Goal: Find specific page/section: Find specific page/section

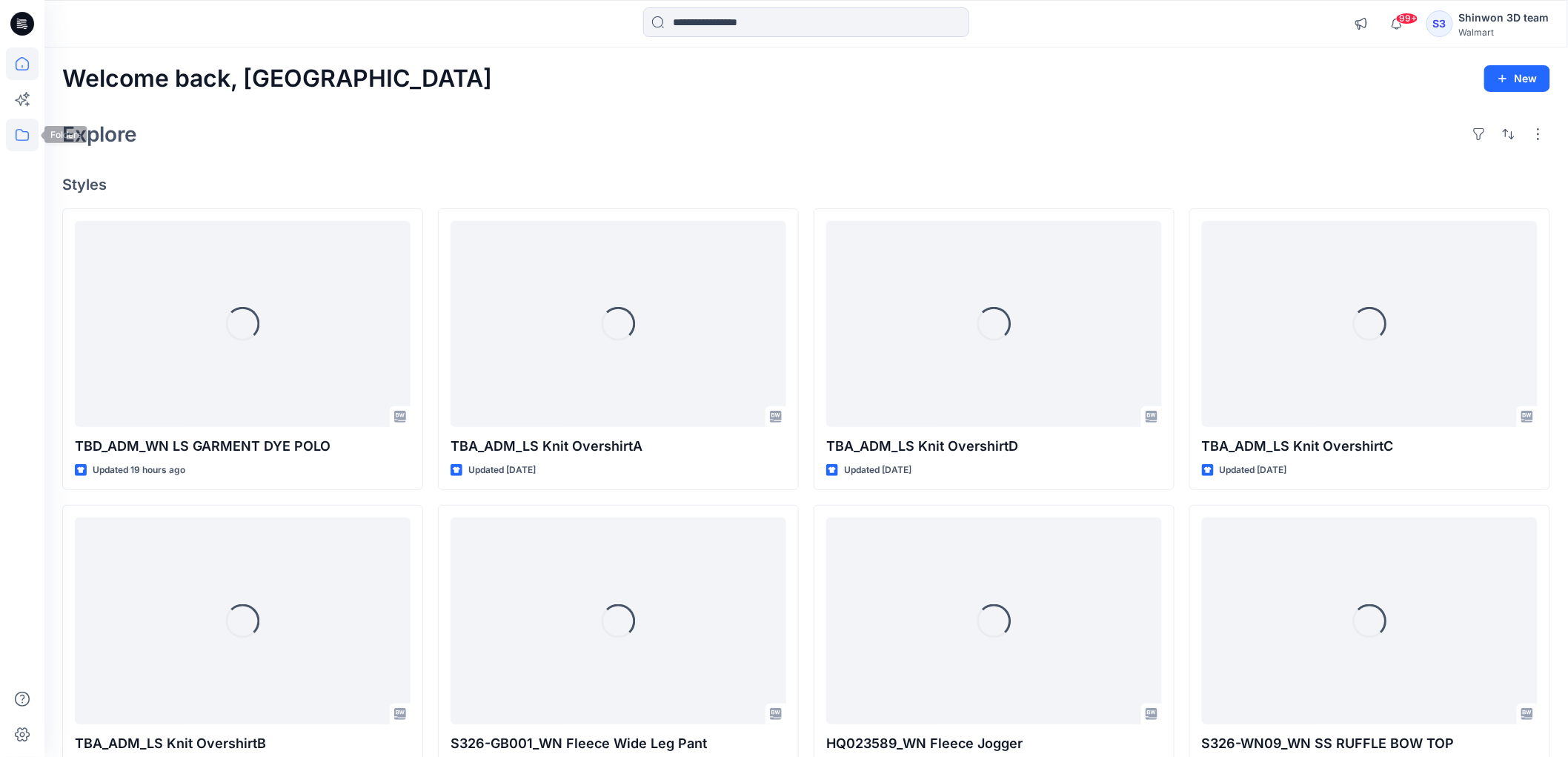
click at [16, 136] on icon at bounding box center [22, 135] width 33 height 33
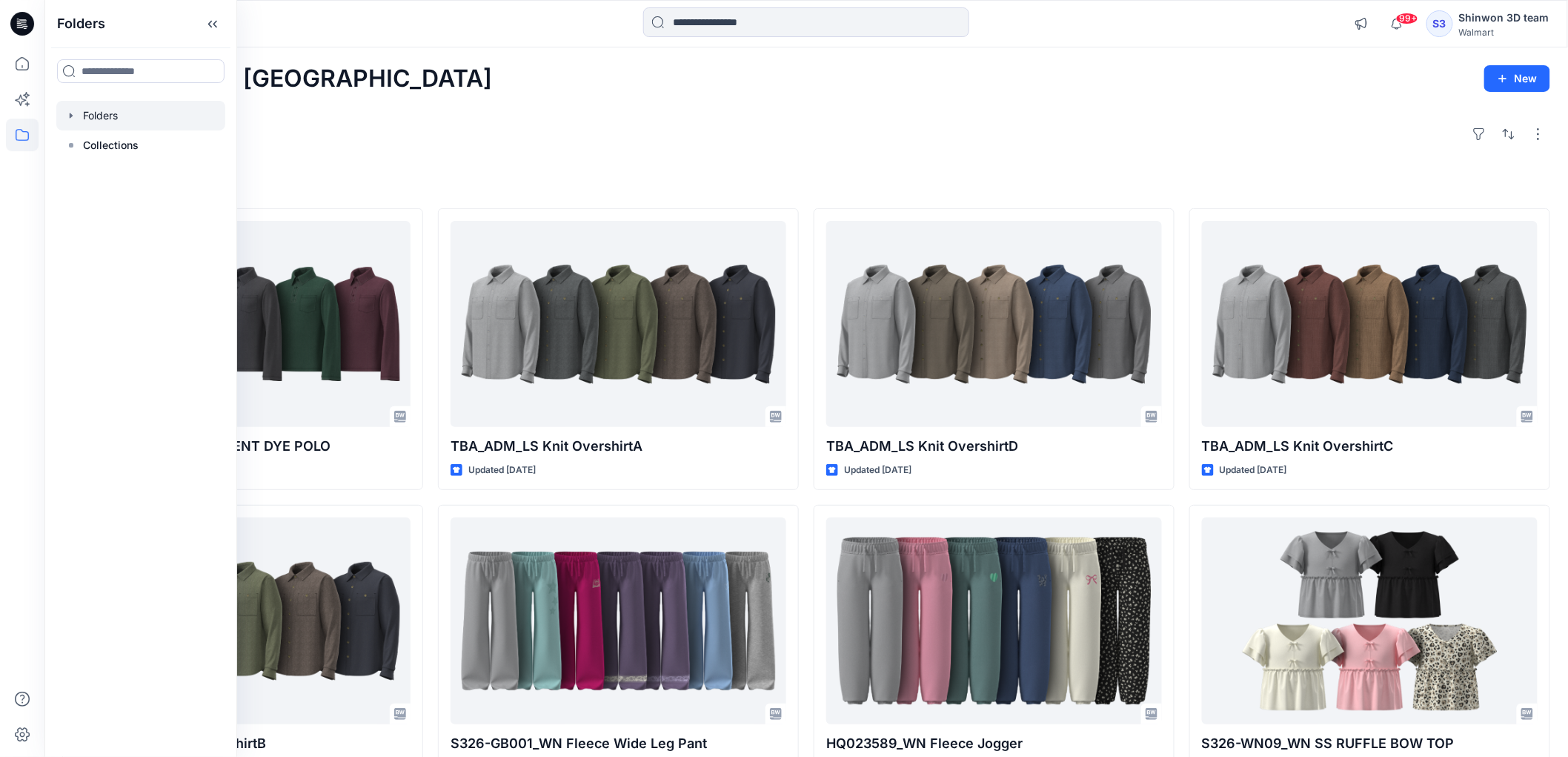
click at [107, 122] on div at bounding box center [141, 116] width 169 height 30
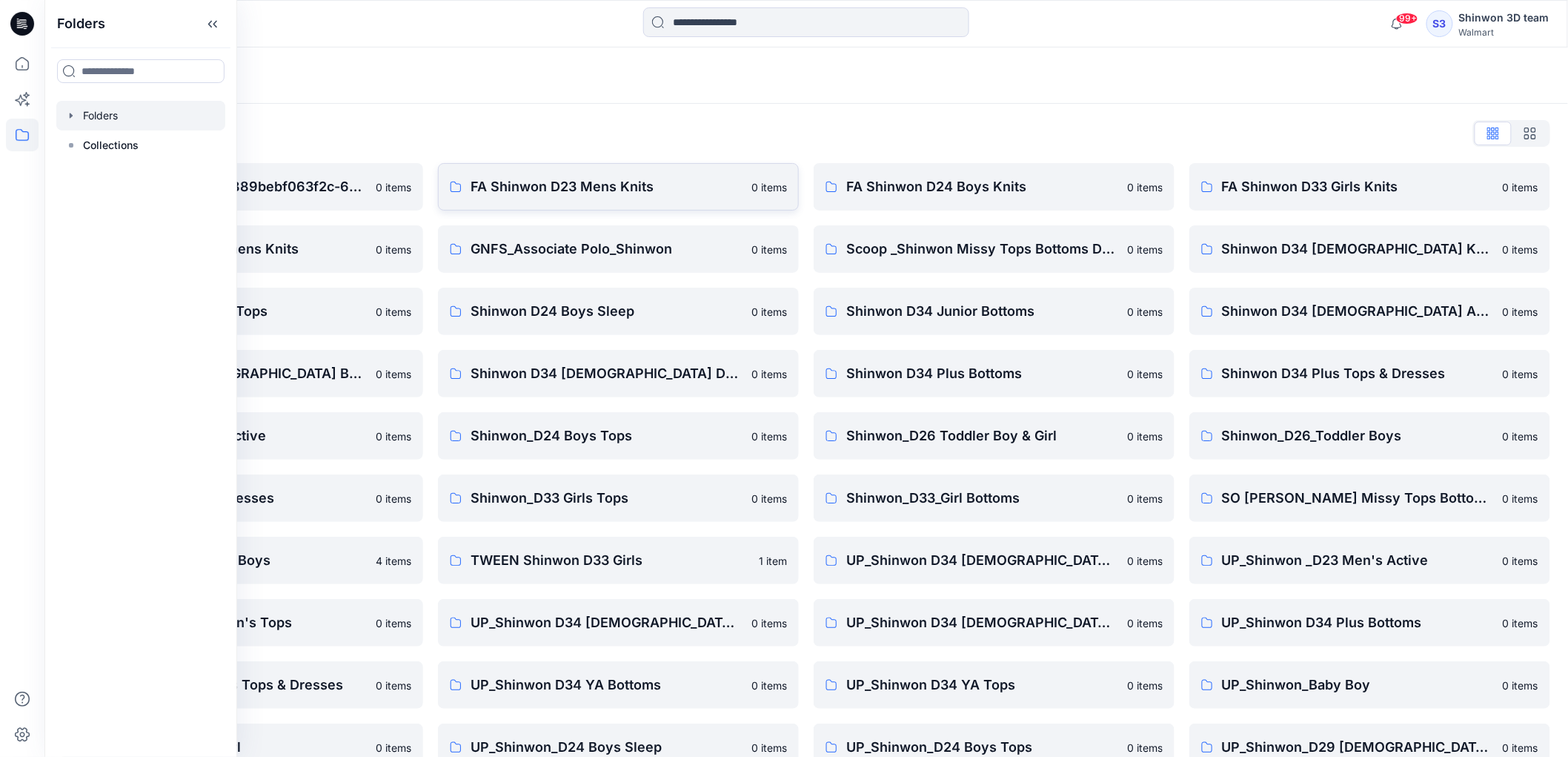
click at [586, 196] on p "FA Shinwon D23 Mens Knits" at bounding box center [606, 187] width 272 height 21
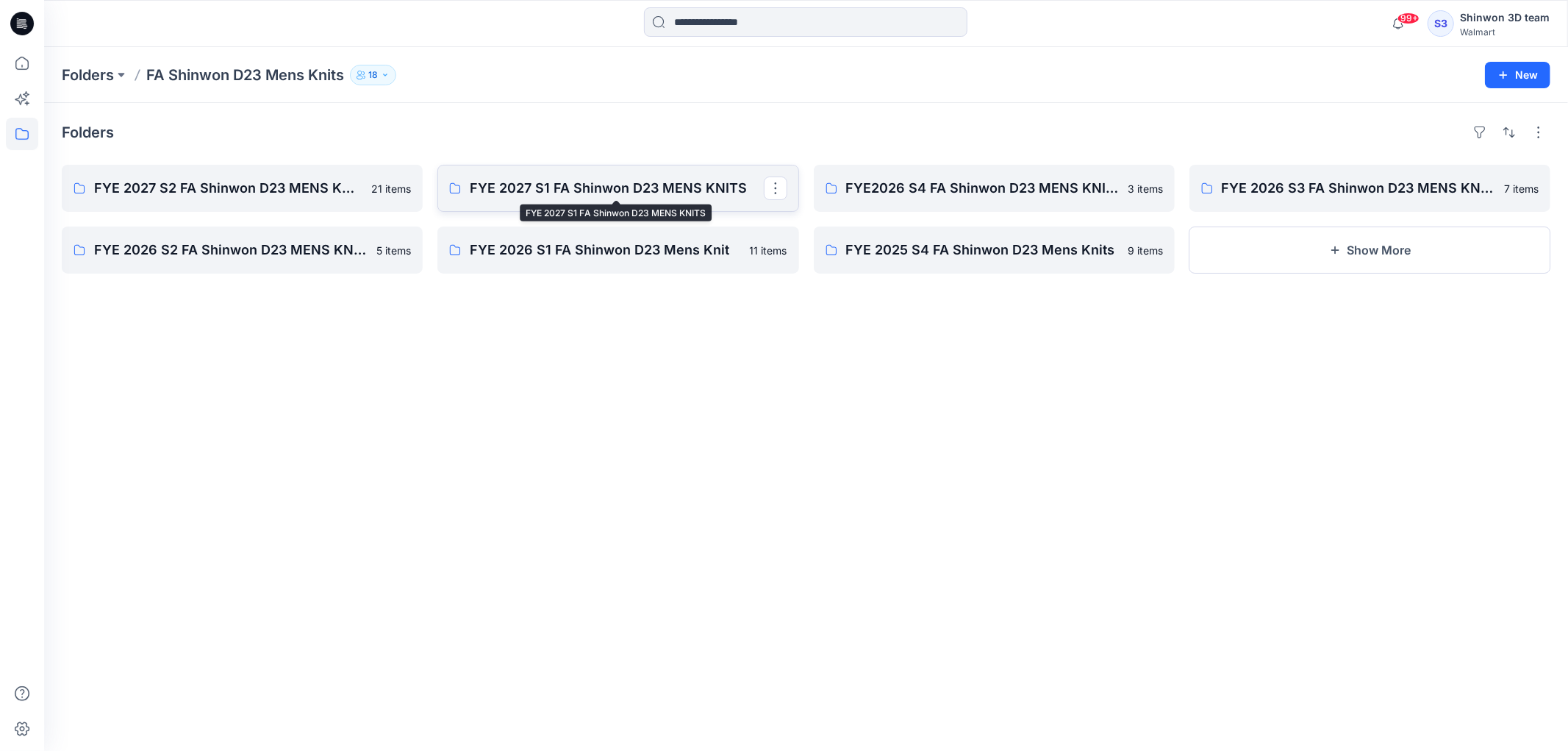
click at [596, 188] on p "FYE 2027 S1 FA Shinwon D23 MENS KNITS" at bounding box center [616, 189] width 293 height 21
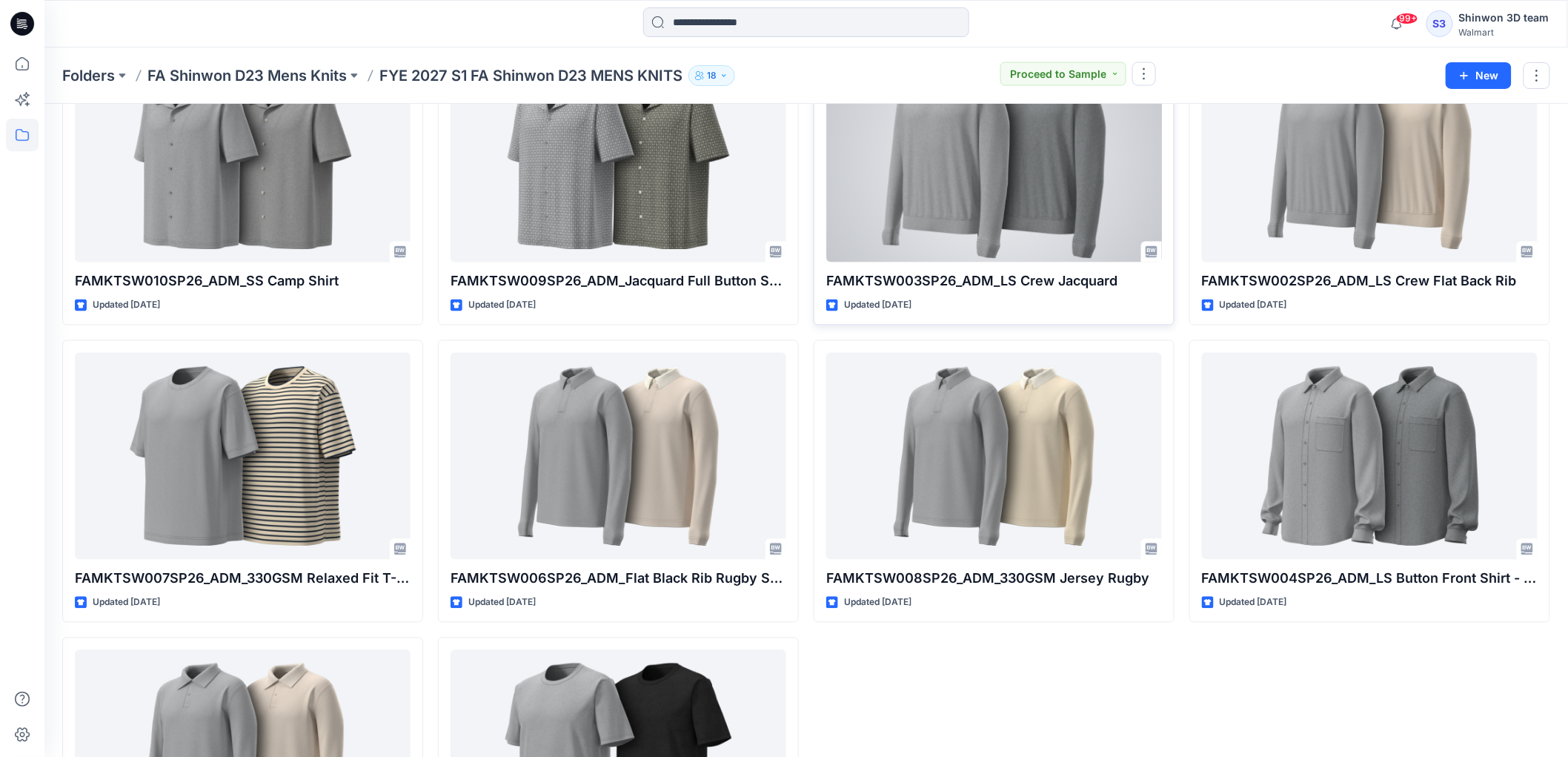
scroll to position [1016, 0]
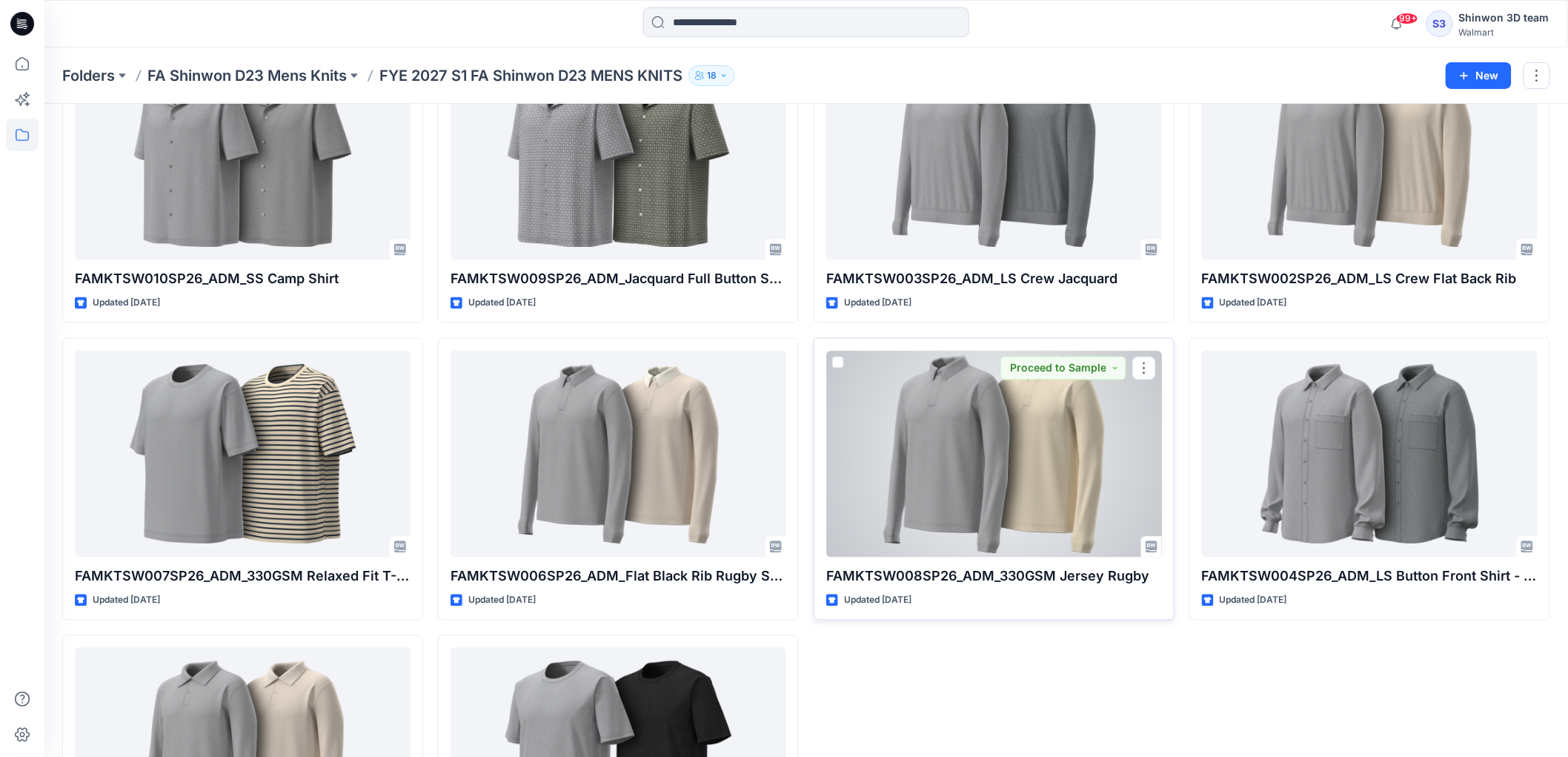
click at [981, 485] on div at bounding box center [994, 453] width 336 height 206
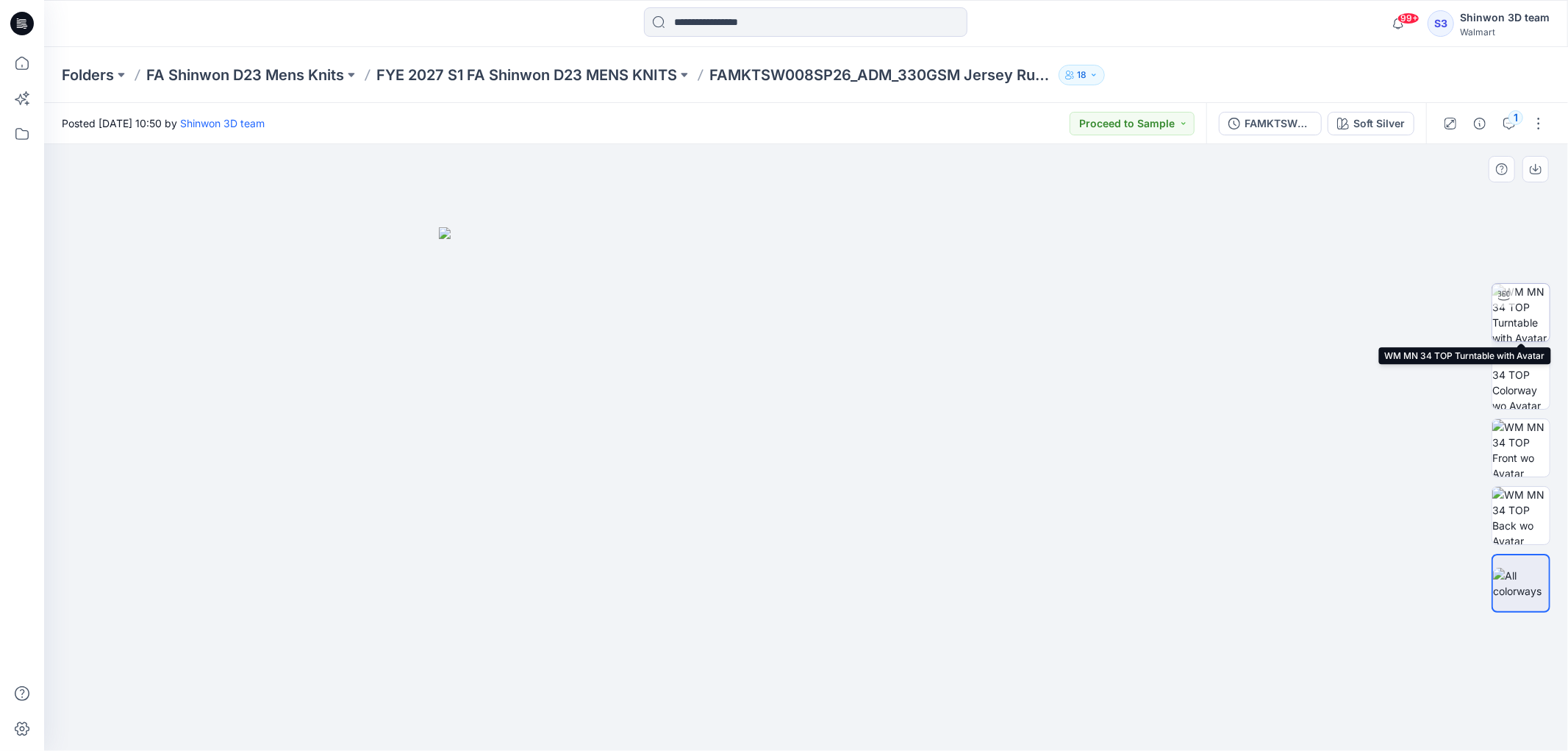
click at [1513, 319] on img at bounding box center [1520, 312] width 57 height 57
drag, startPoint x: 979, startPoint y: 709, endPoint x: 781, endPoint y: 747, distance: 201.6
click at [781, 747] on div at bounding box center [806, 447] width 1524 height 607
click at [1350, 461] on div at bounding box center [806, 447] width 1524 height 607
click at [1438, 536] on div at bounding box center [806, 447] width 1524 height 607
